Goal: Find specific page/section: Find specific page/section

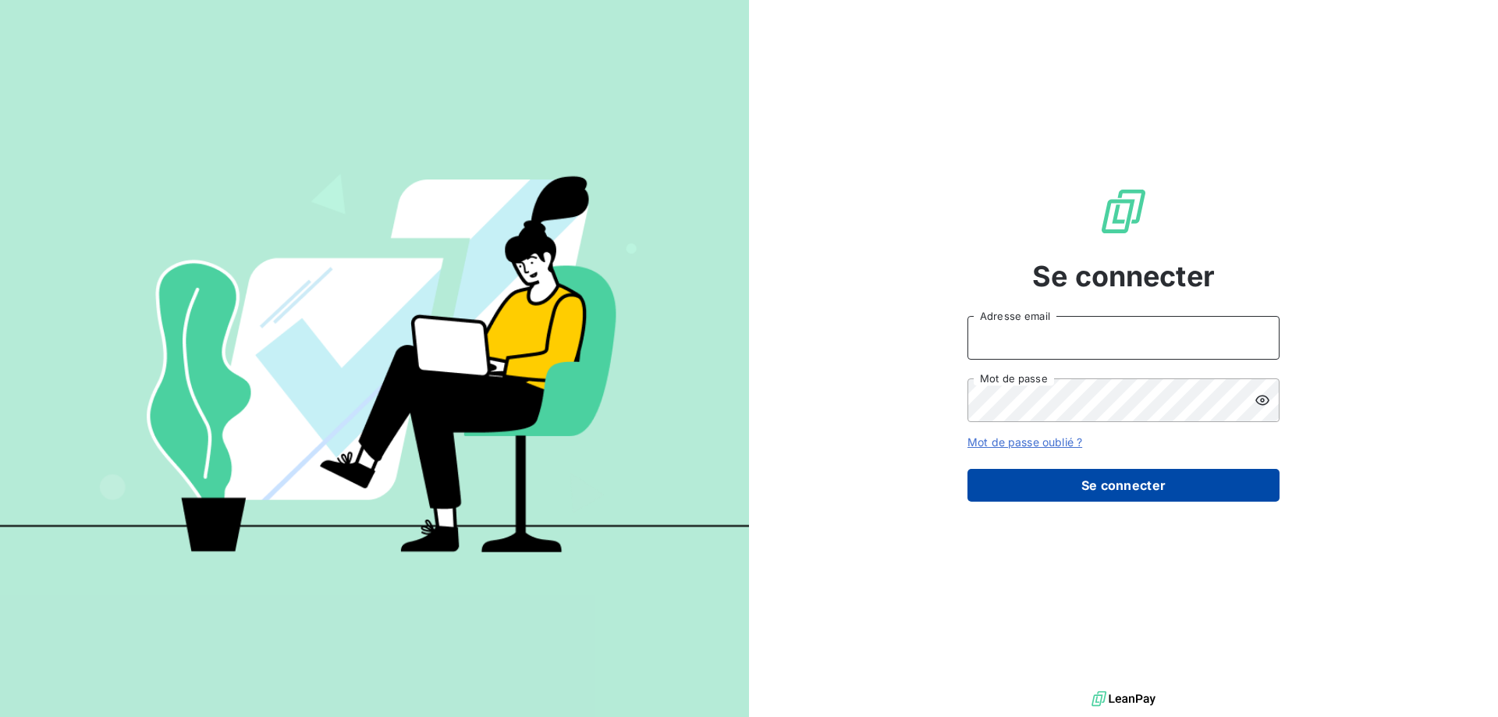
type input "[PERSON_NAME][EMAIL_ADDRESS][DOMAIN_NAME]"
click at [1134, 480] on button "Se connecter" at bounding box center [1123, 485] width 312 height 33
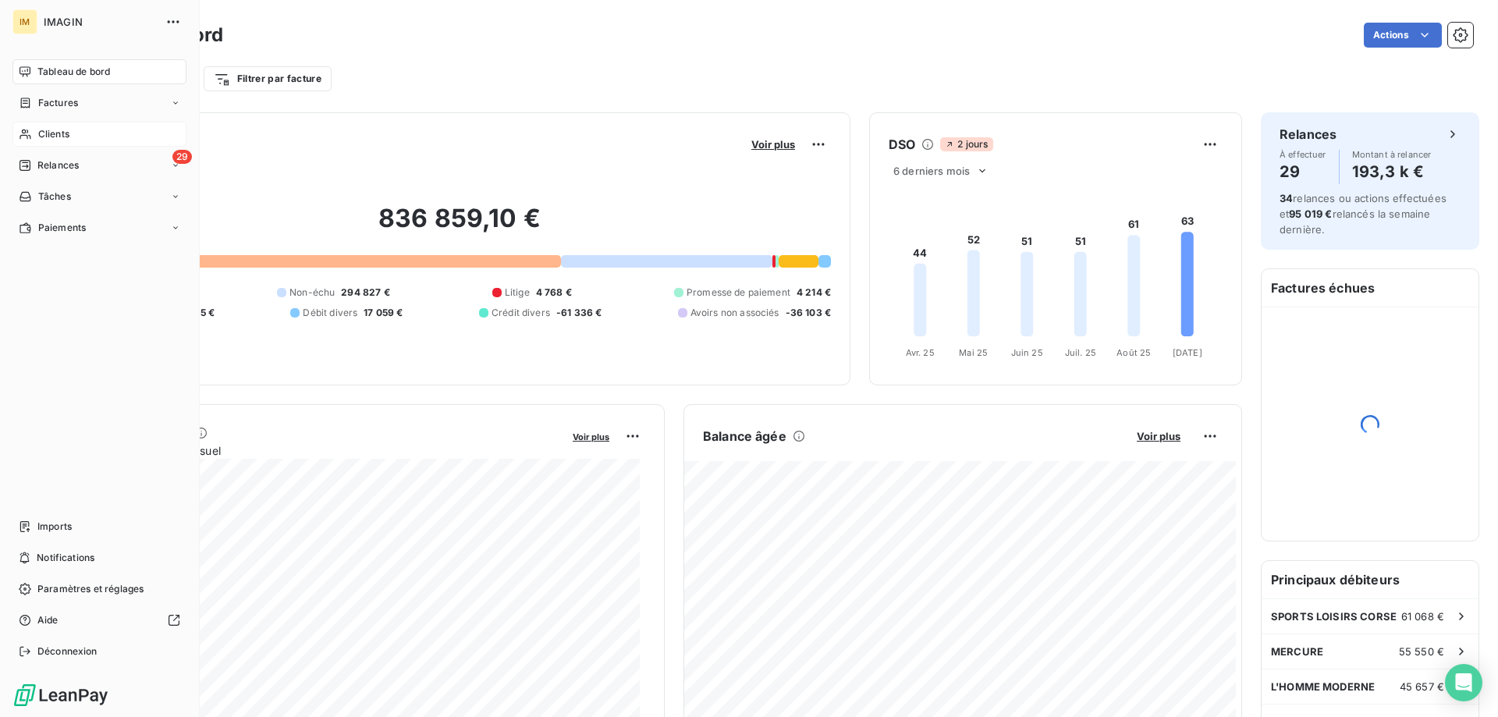
click at [42, 129] on span "Clients" at bounding box center [53, 134] width 31 height 14
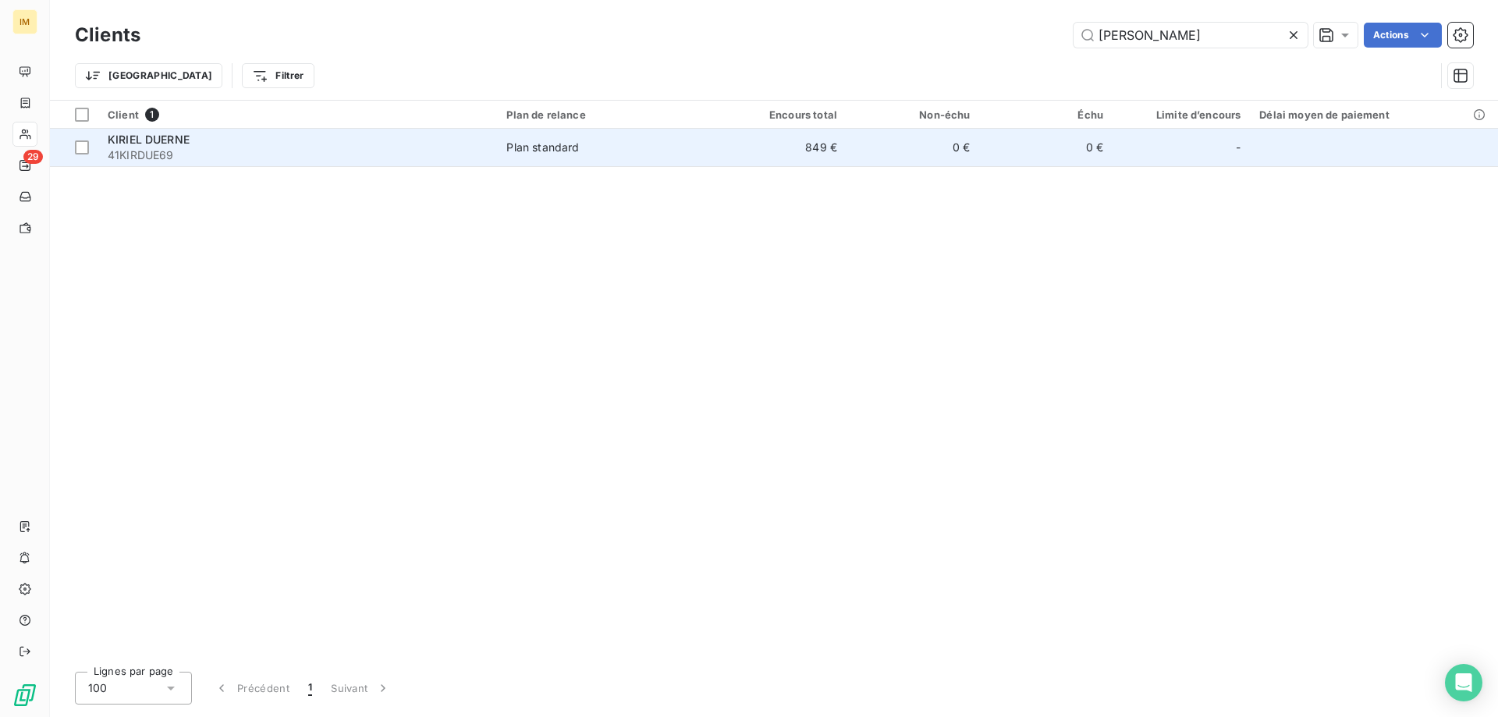
type input "[PERSON_NAME]"
click at [513, 153] on div "Plan standard" at bounding box center [542, 148] width 73 height 16
